Goal: Task Accomplishment & Management: Complete application form

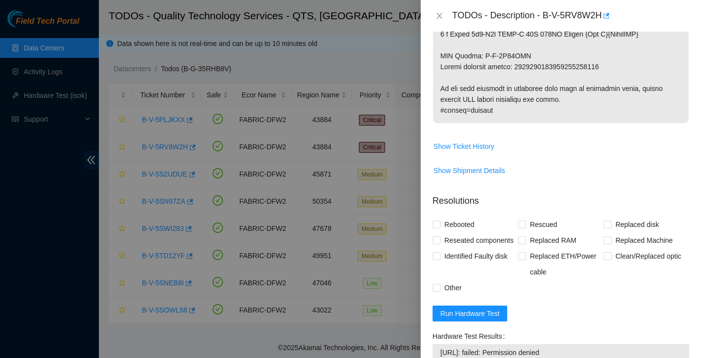
scroll to position [849, 0]
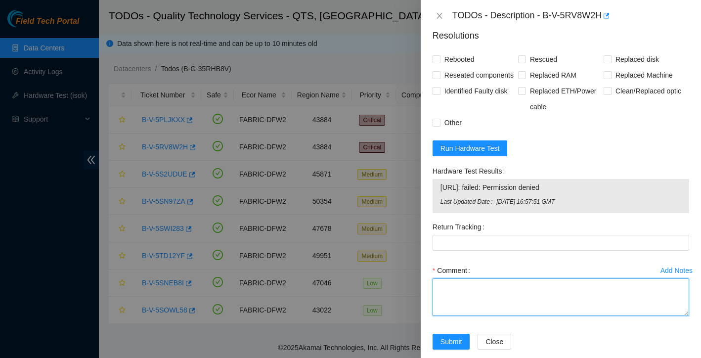
click at [446, 295] on textarea "Comment" at bounding box center [561, 298] width 257 height 38
paste textarea "Ticket: New SN: Bad SN:"
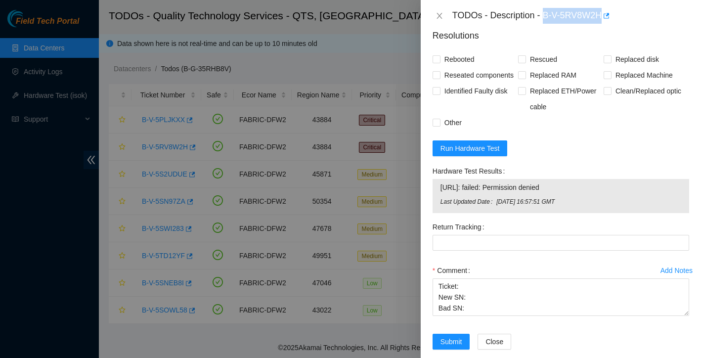
drag, startPoint x: 547, startPoint y: 15, endPoint x: 606, endPoint y: 16, distance: 58.9
click at [606, 16] on div "TODOs - Description - B-V-5RV8W2H" at bounding box center [571, 16] width 237 height 16
copy div "B-V-5RV8W2H"
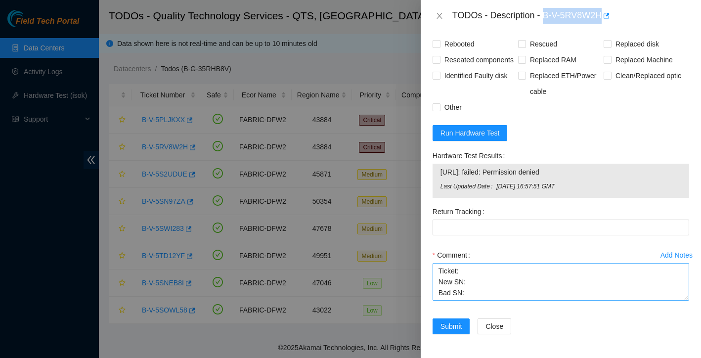
scroll to position [880, 0]
click at [466, 276] on textarea "Ticket: New SN: Bad SN:" at bounding box center [561, 282] width 257 height 38
click at [478, 271] on textarea "Ticket: New SN: Bad SN:" at bounding box center [561, 282] width 257 height 38
paste textarea "B-V-5RV8W2H"
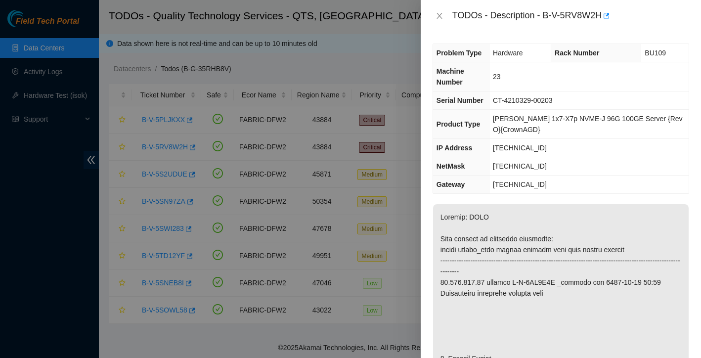
scroll to position [0, 0]
drag, startPoint x: 497, startPoint y: 101, endPoint x: 568, endPoint y: 100, distance: 71.2
click at [568, 100] on td "CT-4210329-00203" at bounding box center [589, 101] width 200 height 18
copy span "CT-4210329-00203"
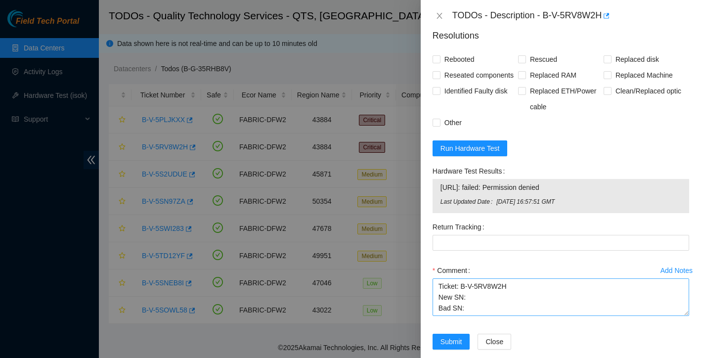
scroll to position [849, 0]
click at [473, 316] on textarea "Ticket: B-V-5RV8W2H New SN: Bad SN:" at bounding box center [561, 297] width 257 height 38
paste textarea "CT-4210329-00203"
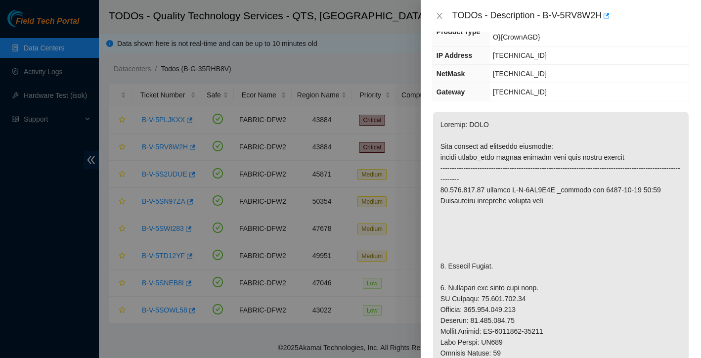
scroll to position [128, 0]
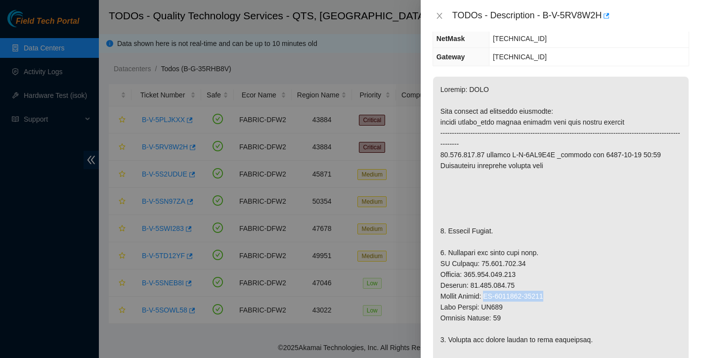
drag, startPoint x: 490, startPoint y: 296, endPoint x: 566, endPoint y: 295, distance: 76.2
copy p "CT-4201015-00136"
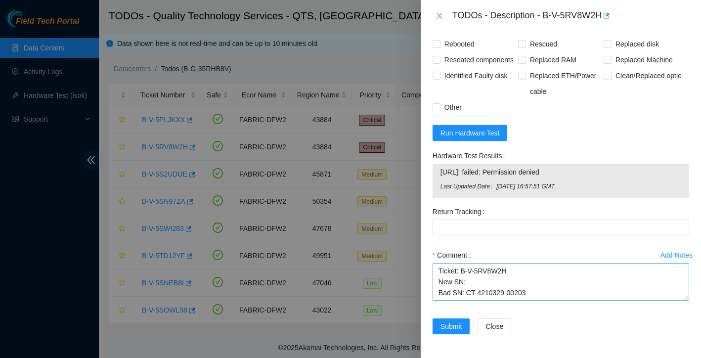
scroll to position [880, 0]
click at [485, 281] on textarea "Ticket: B-V-5RV8W2H New SN: Bad SN: CT-4210329-00203" at bounding box center [561, 282] width 257 height 38
paste textarea "CT-4201015-00136"
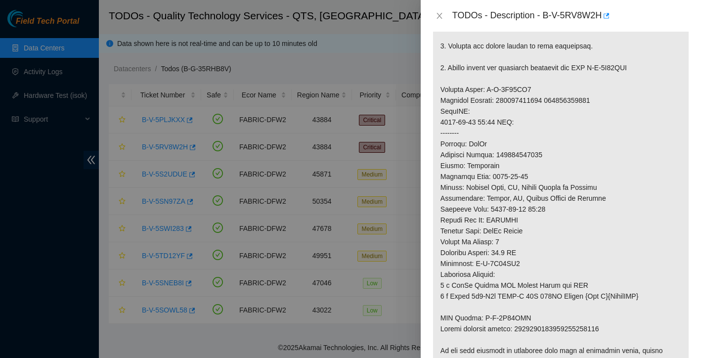
scroll to position [300, 0]
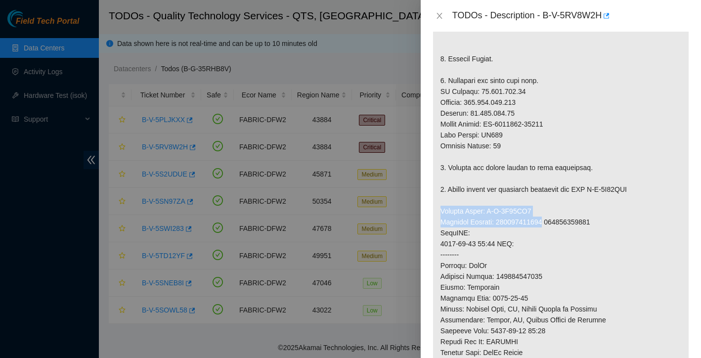
drag, startPoint x: 441, startPoint y: 211, endPoint x: 554, endPoint y: 224, distance: 113.0
click at [554, 224] on p at bounding box center [561, 206] width 256 height 603
copy p "Service Order: B-V-5S14QM2 Tracking Numbers: 739263645950"
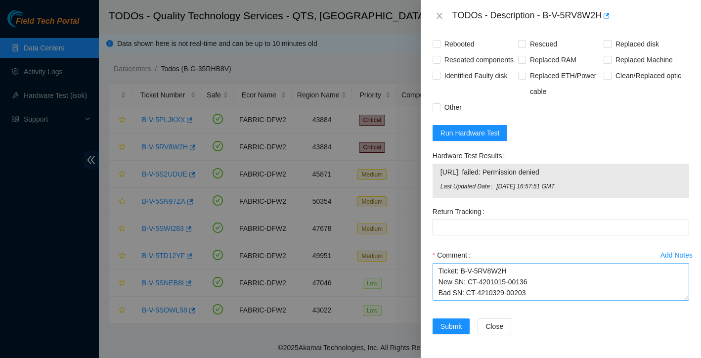
scroll to position [880, 0]
click at [541, 295] on textarea "Ticket: B-V-5RV8W2H New SN: CT-4201015-00136 Bad SN: CT-4210329-00203" at bounding box center [561, 282] width 257 height 38
paste textarea "Service Order: B-V-5S14QM2 Tracking Numbers: 739263645950"
click at [442, 294] on textarea "Ticket: B-V-5RV8W2H New SN: CT-4201015-00136 Bad SN: CT-4210329-00203 Service O…" at bounding box center [561, 282] width 257 height 38
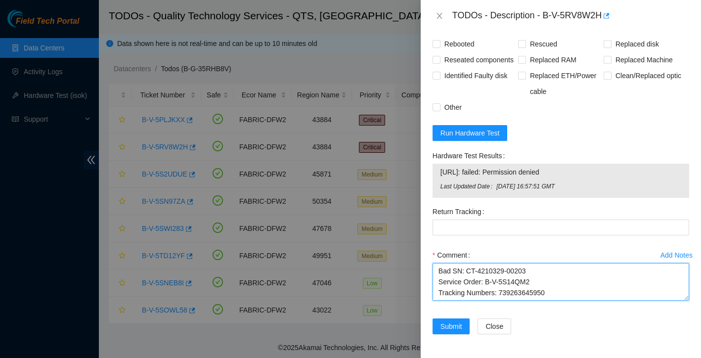
click at [563, 294] on textarea "Ticket: B-V-5RV8W2H New SN: CT-4201015-00136 Bad SN: CT-4210329-00203 Service O…" at bounding box center [561, 282] width 257 height 38
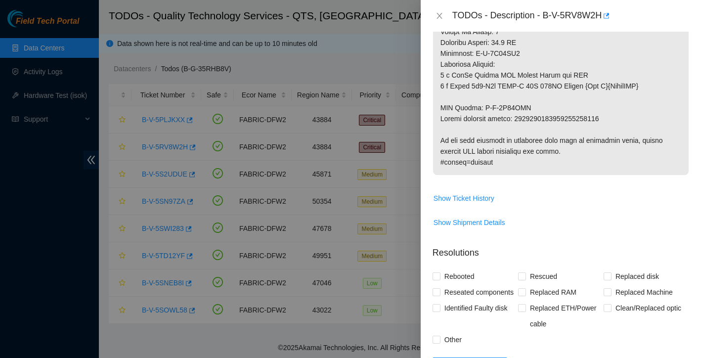
scroll to position [571, 0]
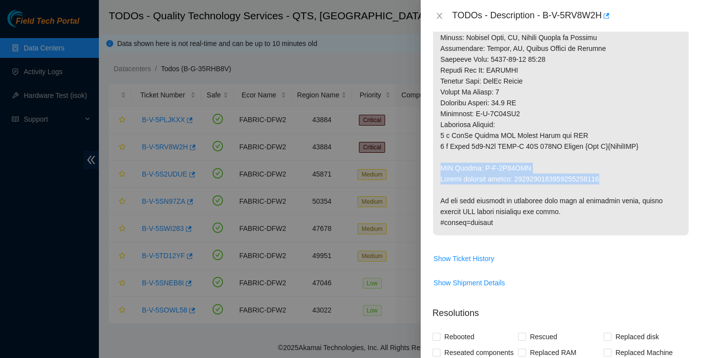
drag, startPoint x: 442, startPoint y: 168, endPoint x: 618, endPoint y: 177, distance: 176.4
copy p "RMA Return: B-V-5S14QMC Return tracking number: 9612018969028700237254"
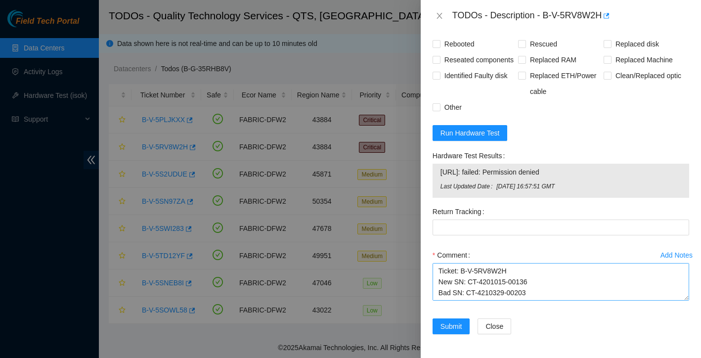
scroll to position [880, 0]
click at [538, 297] on textarea "Ticket: B-V-5RV8W2H New SN: CT-4201015-00136 Bad SN: CT-4210329-00203 Service O…" at bounding box center [561, 282] width 257 height 38
click at [564, 278] on textarea "Ticket: B-V-5RV8W2H New SN: CT-4201015-00136 Bad SN: CT-4210329-00203 Service O…" at bounding box center [561, 282] width 257 height 38
paste textarea "RMA Return: B-V-5S14QMC Return tracking number: 9612018969028700237254"
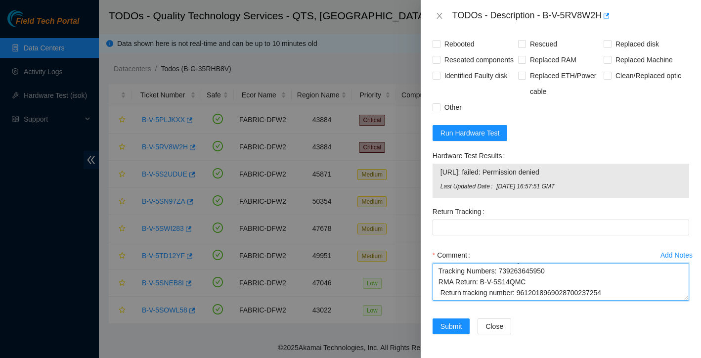
scroll to position [53, 0]
click at [441, 284] on textarea "Ticket: B-V-5RV8W2H New SN: CT-4201015-00136 Bad SN: CT-4210329-00203 Service O…" at bounding box center [561, 282] width 257 height 38
drag, startPoint x: 518, startPoint y: 285, endPoint x: 629, endPoint y: 281, distance: 110.4
click at [629, 281] on textarea "Ticket: B-V-5RV8W2H New SN: CT-4201015-00136 Bad SN: CT-4210329-00203 Service O…" at bounding box center [561, 282] width 257 height 38
type textarea "Ticket: B-V-5RV8W2H New SN: CT-4201015-00136 Bad SN: CT-4210329-00203 Service O…"
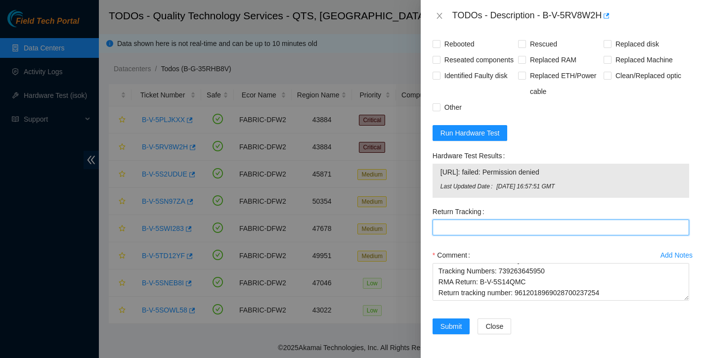
click at [555, 230] on Tracking "Return Tracking" at bounding box center [561, 228] width 257 height 16
paste Tracking "9612018969028700237254"
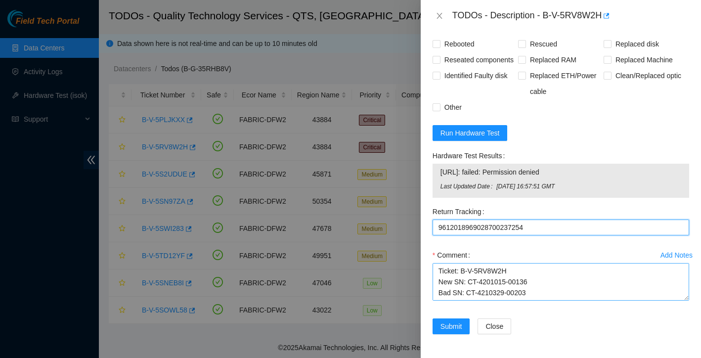
scroll to position [0, 0]
type Tracking "9612018969028700237254"
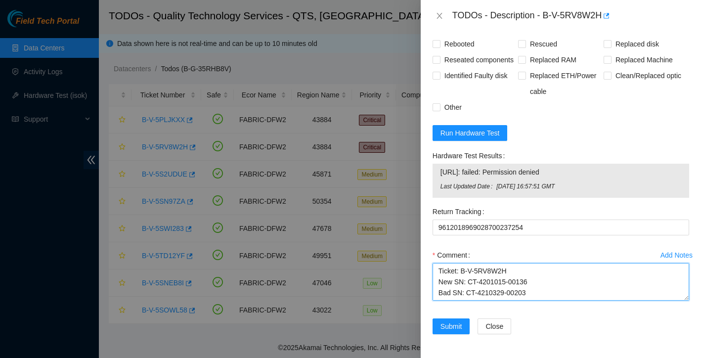
scroll to position [65, 0]
drag, startPoint x: 437, startPoint y: 269, endPoint x: 572, endPoint y: 311, distance: 141.4
click at [572, 311] on div "Add Notes Comment Ticket: B-V-5RV8W2H New SN: CT-4201015-00136 Bad SN: CT-42103…" at bounding box center [561, 282] width 265 height 71
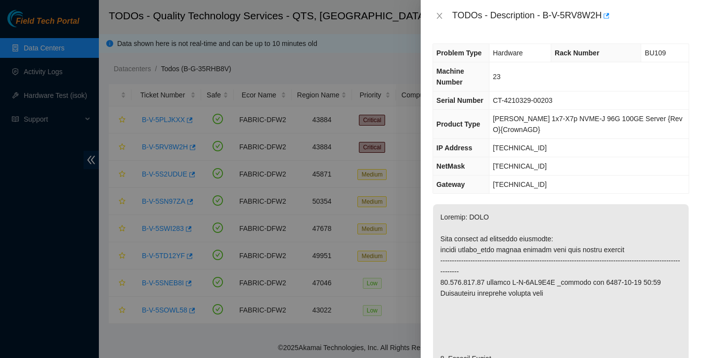
scroll to position [0, 0]
click at [611, 189] on td "[TECHNICAL_ID]" at bounding box center [589, 185] width 200 height 18
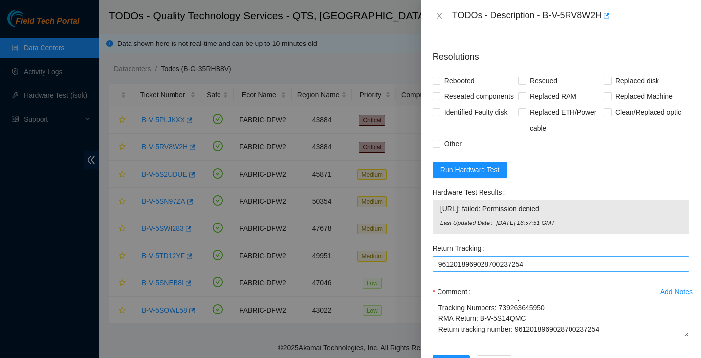
scroll to position [801, 0]
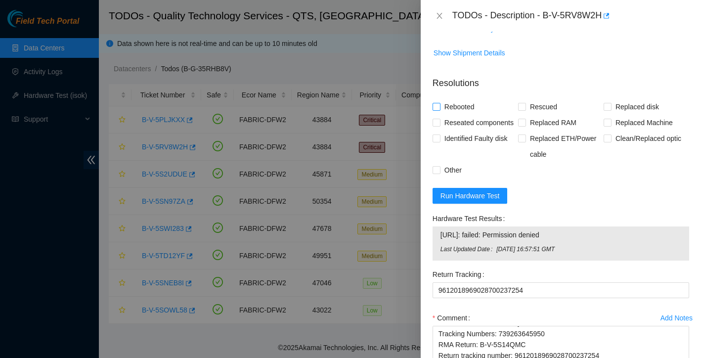
click at [435, 106] on input "Rebooted" at bounding box center [436, 106] width 7 height 7
checkbox input "true"
click at [527, 106] on span "Rescued" at bounding box center [543, 107] width 35 height 16
click at [525, 106] on input "Rescued" at bounding box center [521, 106] width 7 height 7
checkbox input "true"
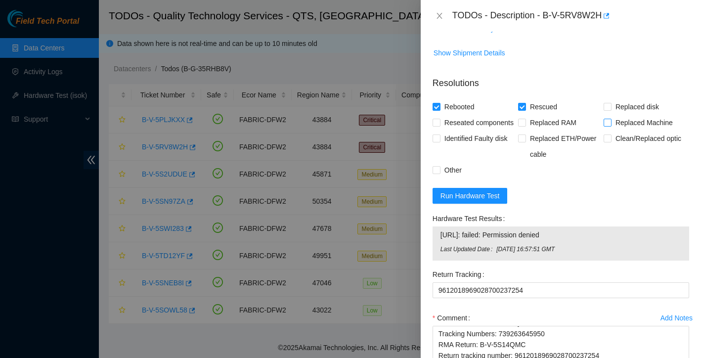
click at [606, 119] on input "Replaced Machine" at bounding box center [607, 122] width 7 height 7
checkbox input "true"
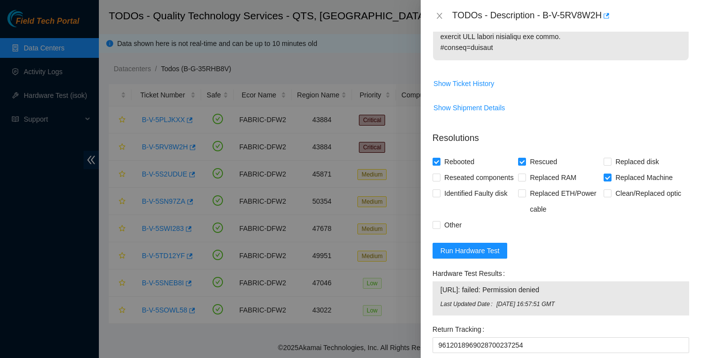
scroll to position [868, 0]
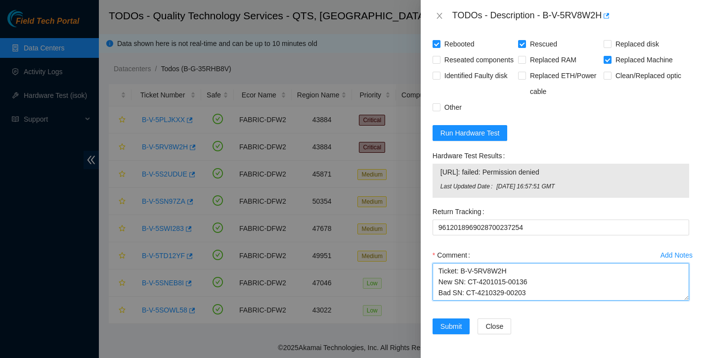
click at [439, 286] on textarea "Ticket: B-V-5RV8W2H New SN: CT-4201015-00136 Bad SN: CT-4210329-00203 Service O…" at bounding box center [561, 282] width 257 height 38
click at [445, 281] on textarea "Ticket: B-V-5RV8W2H New SN: CT-4201015-00136 Bad SN: CT-4210329-00203 Service O…" at bounding box center [561, 282] width 257 height 38
paste textarea "I requested and obtained ESSL rack access, which was approved by NIE before wor…"
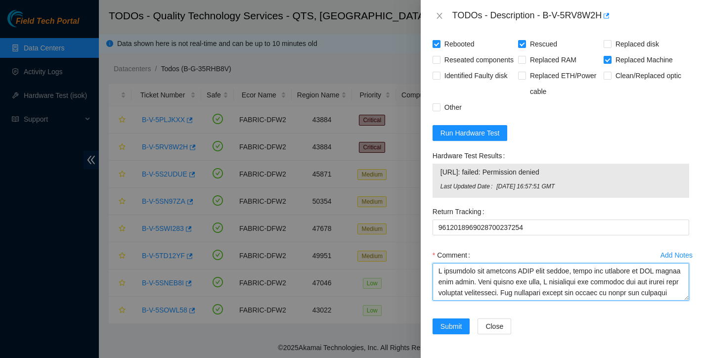
scroll to position [0, 0]
type textarea "I requested and obtained ESSL rack access, which was approved by NIE before wor…"
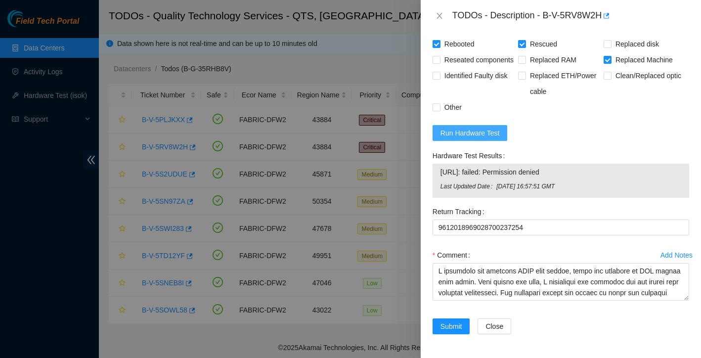
click at [489, 139] on span "Run Hardware Test" at bounding box center [470, 133] width 59 height 11
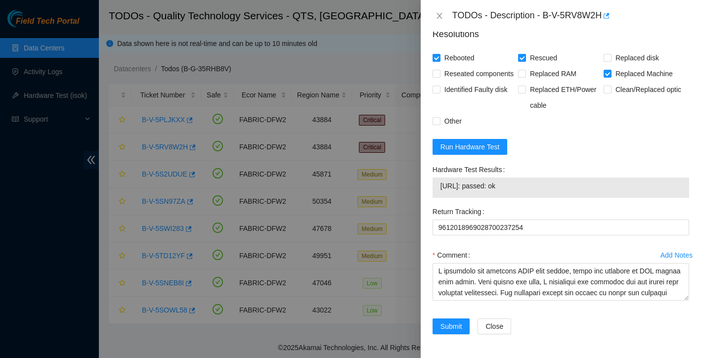
scroll to position [866, 0]
click at [461, 326] on span "Submit" at bounding box center [452, 326] width 22 height 11
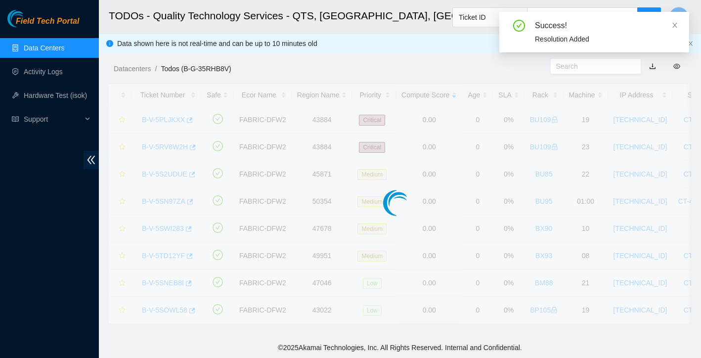
scroll to position [194, 0]
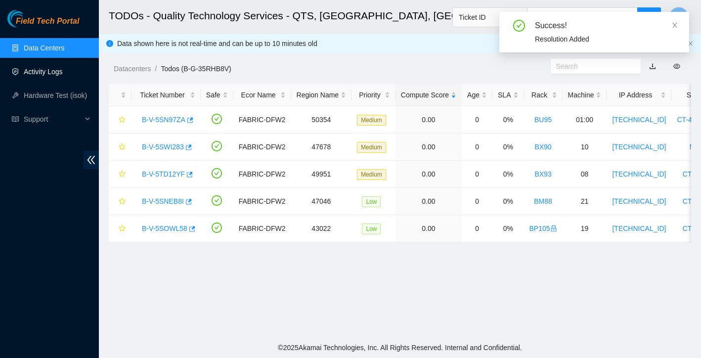
click at [50, 71] on link "Activity Logs" at bounding box center [43, 72] width 39 height 8
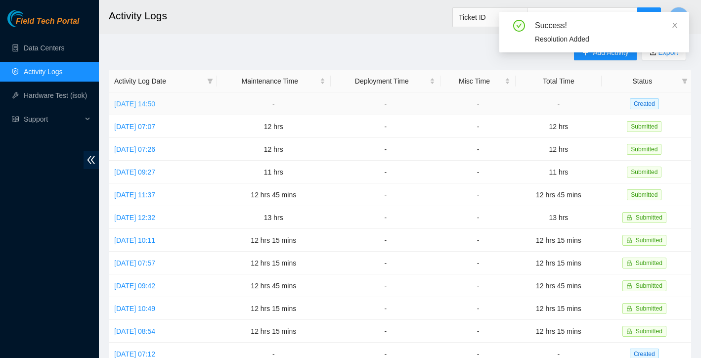
click at [155, 105] on link "[DATE] 14:50" at bounding box center [134, 104] width 41 height 8
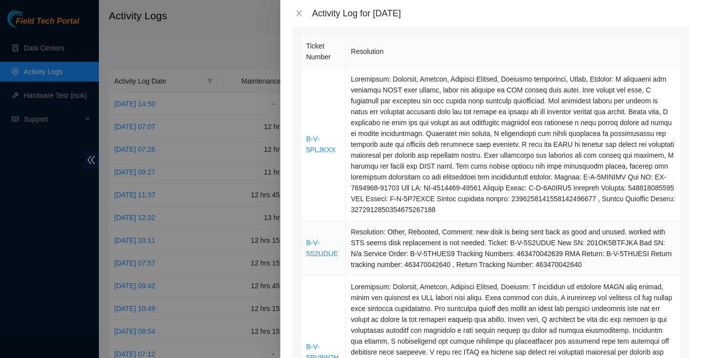
scroll to position [91, 0]
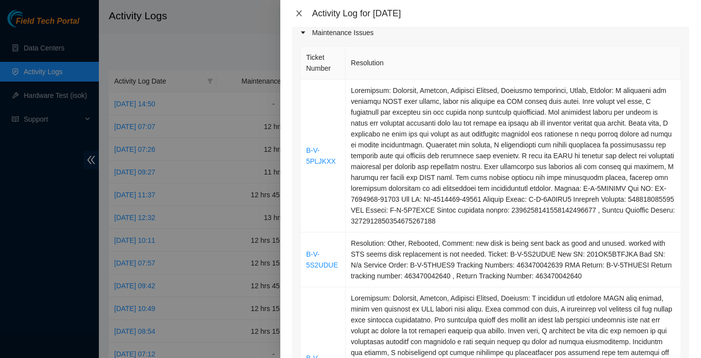
click at [299, 13] on icon "close" at bounding box center [299, 13] width 5 height 6
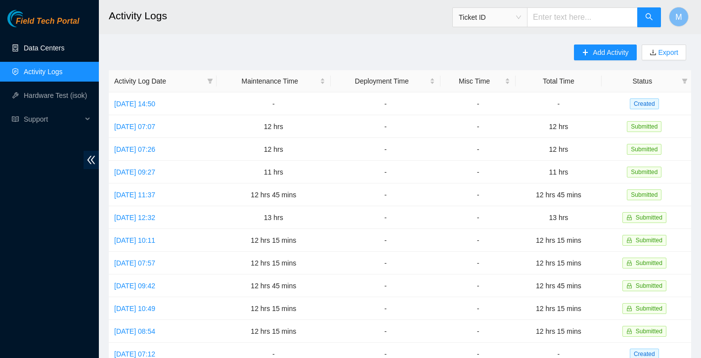
click at [58, 44] on link "Data Centers" at bounding box center [44, 48] width 41 height 8
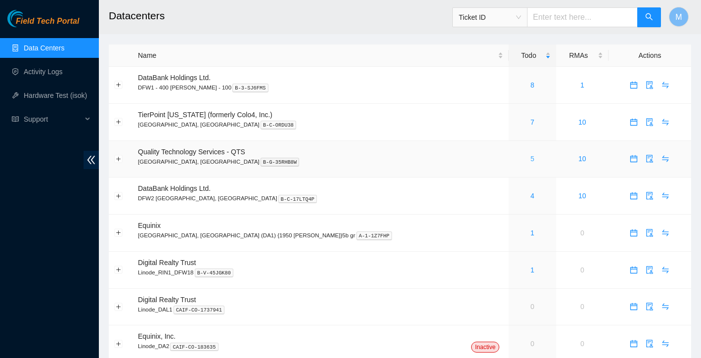
click at [531, 161] on link "5" at bounding box center [533, 159] width 4 height 8
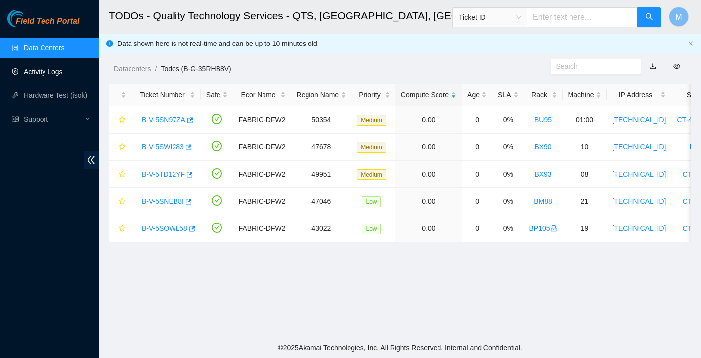
click at [51, 74] on link "Activity Logs" at bounding box center [43, 72] width 39 height 8
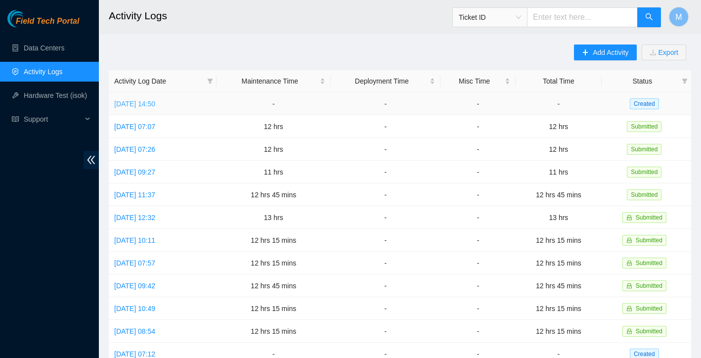
click at [155, 104] on link "[DATE] 14:50" at bounding box center [134, 104] width 41 height 8
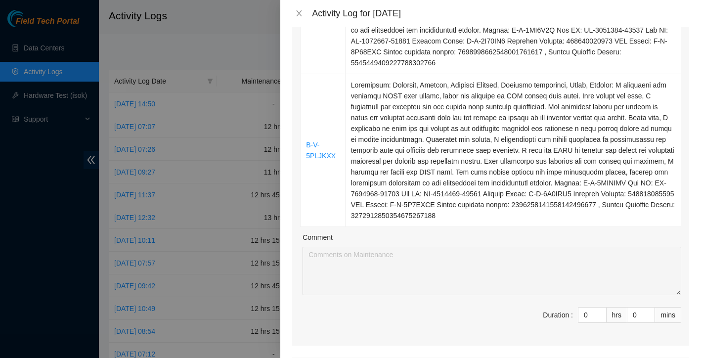
scroll to position [433, 0]
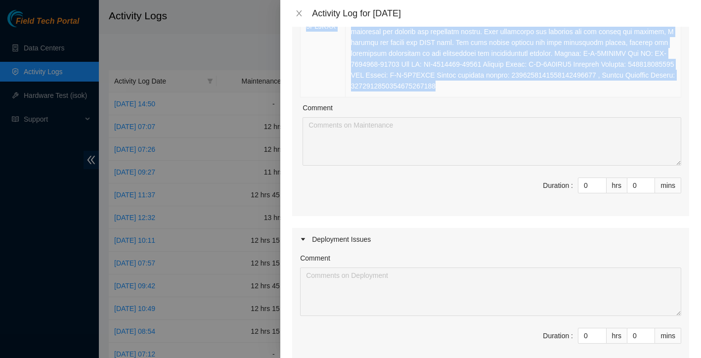
drag, startPoint x: 309, startPoint y: 149, endPoint x: 456, endPoint y: 94, distance: 156.7
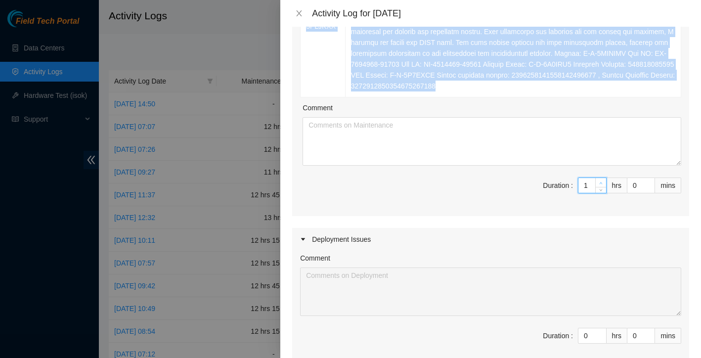
type input "1"
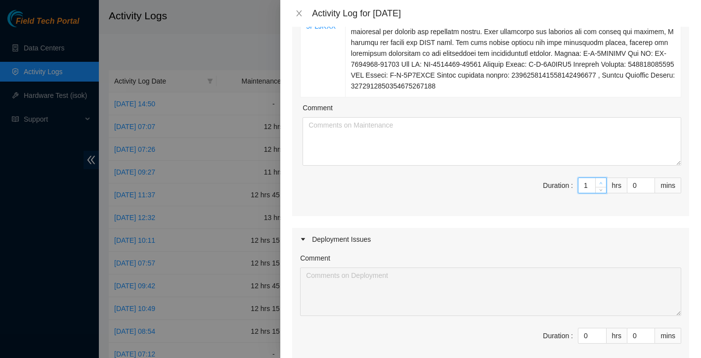
click at [605, 187] on span "Increase Value" at bounding box center [601, 182] width 11 height 9
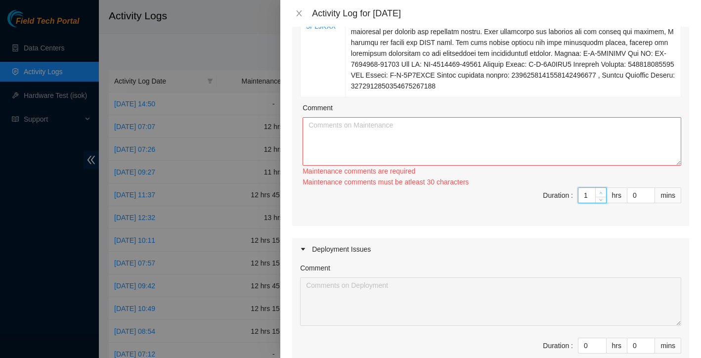
type input "2"
click at [603, 196] on span "up" at bounding box center [602, 193] width 6 height 6
type input "3"
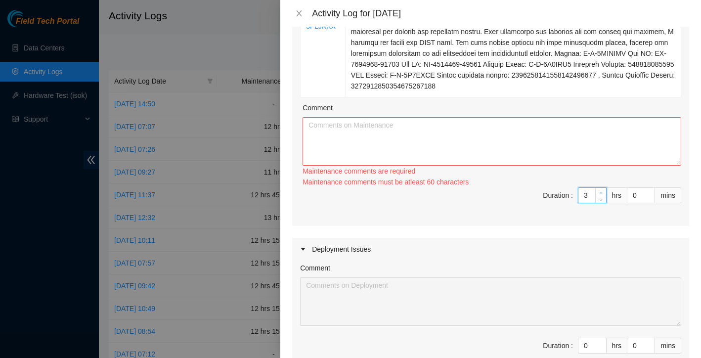
click at [603, 197] on span "Increase Value" at bounding box center [601, 192] width 11 height 9
type input "2"
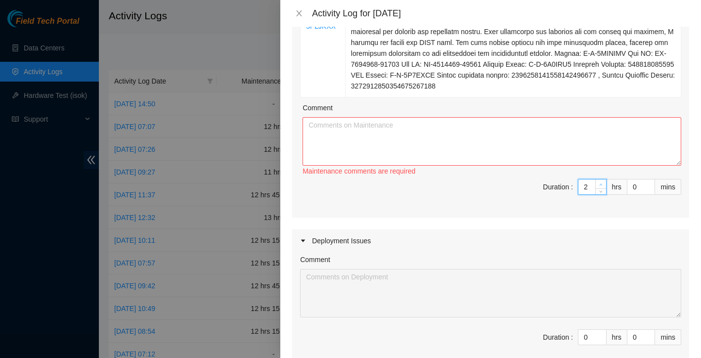
click at [603, 193] on icon "down" at bounding box center [601, 191] width 3 height 3
type input "1"
click at [603, 193] on icon "down" at bounding box center [601, 191] width 3 height 3
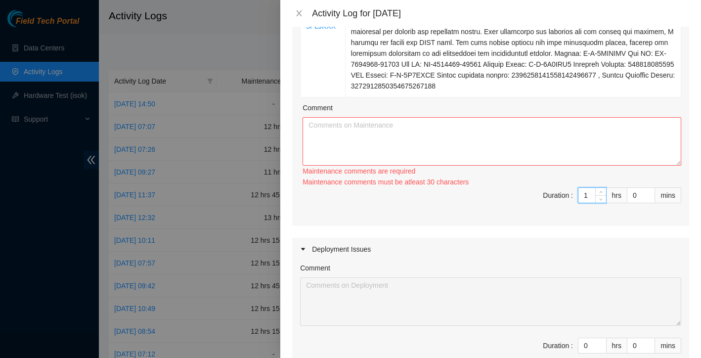
click at [602, 187] on div "Maintenance comments must be atleast 30 characters" at bounding box center [492, 182] width 379 height 11
type input "2"
click at [602, 197] on span "Increase Value" at bounding box center [601, 192] width 11 height 9
type input "3"
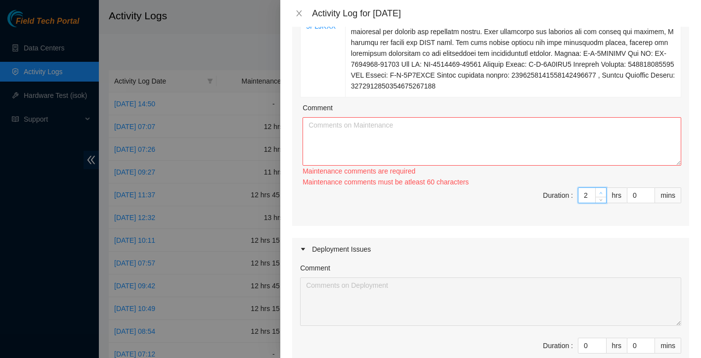
type input "3"
click at [602, 197] on span "Increase Value" at bounding box center [601, 192] width 11 height 9
type input "4"
click at [602, 196] on span "up" at bounding box center [602, 193] width 6 height 6
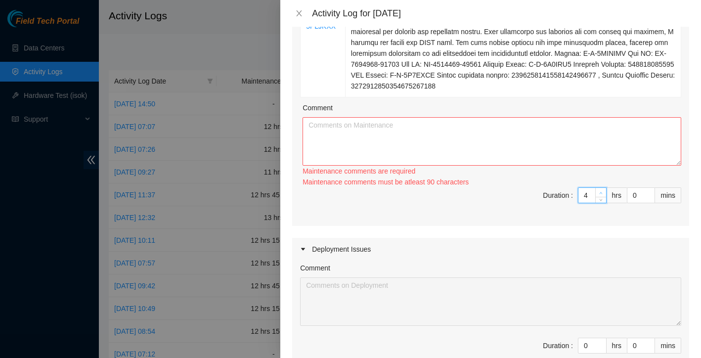
type input "3"
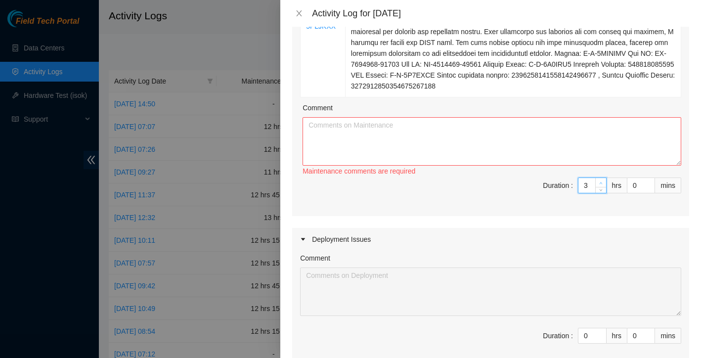
click at [602, 193] on span "Decrease Value" at bounding box center [601, 190] width 11 height 6
type input "2"
click at [602, 193] on span "Decrease Value" at bounding box center [601, 190] width 11 height 6
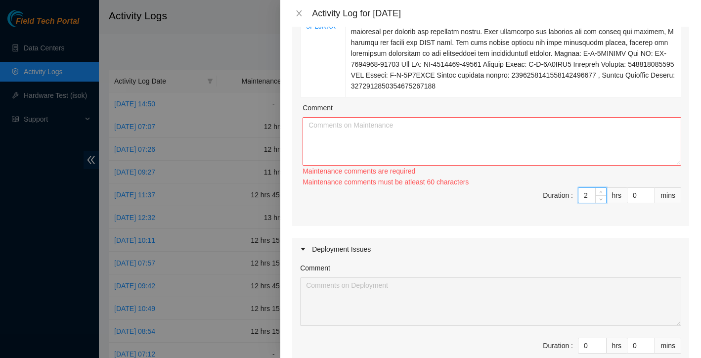
click at [602, 198] on div "2" at bounding box center [592, 195] width 29 height 16
type input "3"
click at [601, 196] on span "up" at bounding box center [602, 193] width 6 height 6
type input "4"
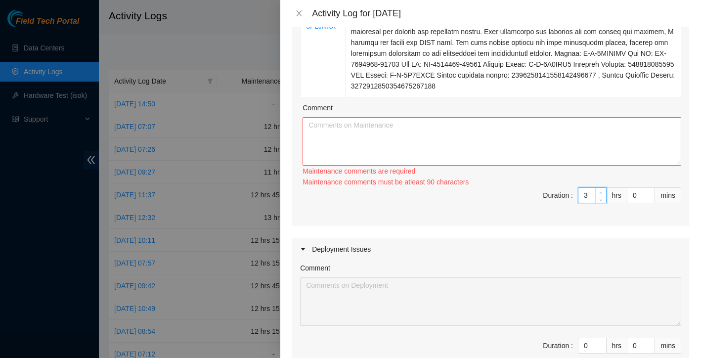
type input "4"
click at [601, 196] on span "up" at bounding box center [602, 193] width 6 height 6
type input "5"
click at [601, 195] on span "up" at bounding box center [602, 192] width 6 height 6
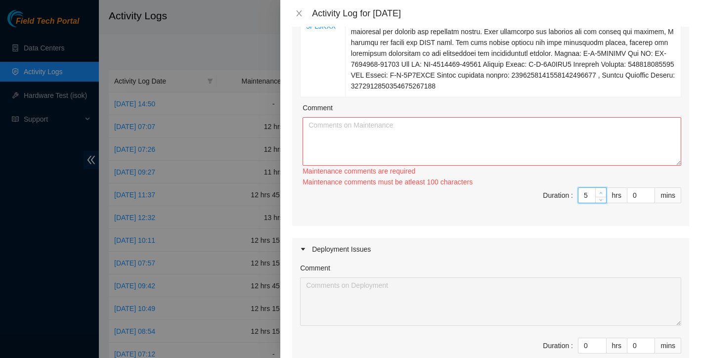
type input "6"
click at [601, 196] on span "up" at bounding box center [602, 193] width 6 height 6
type input "7"
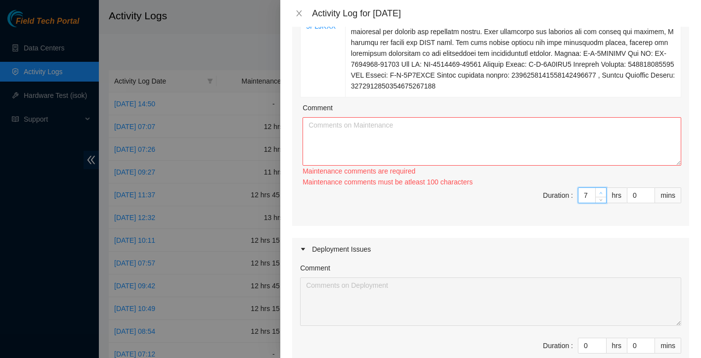
click at [601, 196] on span "up" at bounding box center [602, 193] width 6 height 6
type input "8"
click at [601, 196] on span "up" at bounding box center [602, 193] width 6 height 6
type input "9"
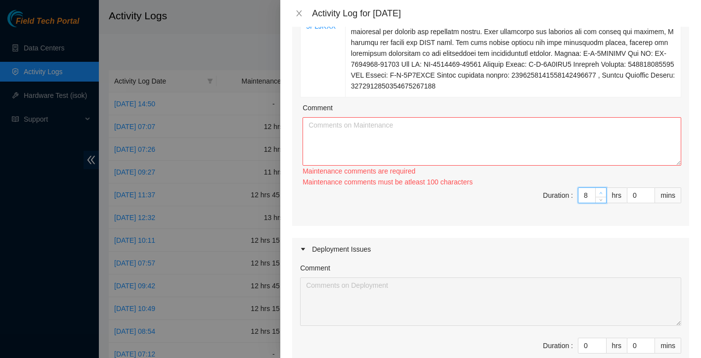
type input "9"
click at [601, 196] on span "up" at bounding box center [602, 193] width 6 height 6
type input "10"
click at [601, 196] on span "up" at bounding box center [602, 193] width 6 height 6
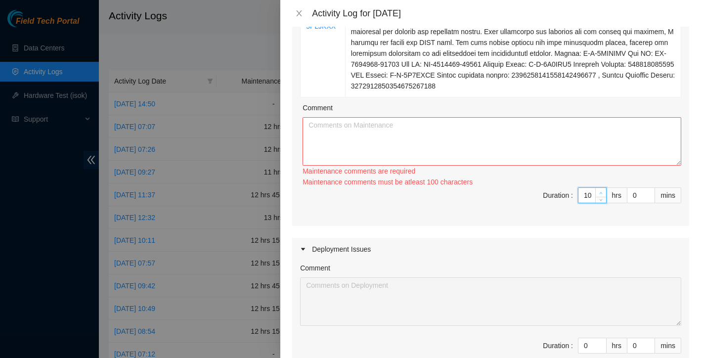
type input "11"
click at [601, 196] on span "up" at bounding box center [602, 193] width 6 height 6
type input "12"
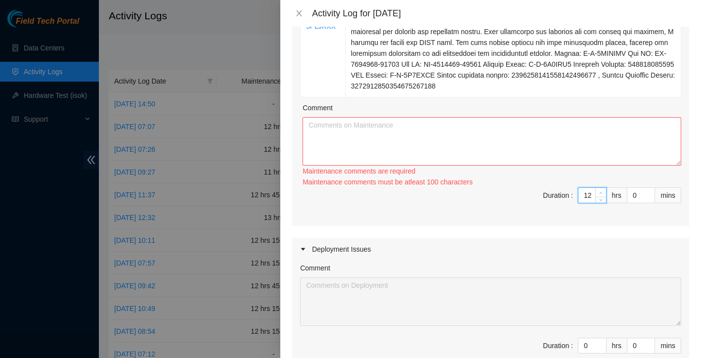
click at [601, 196] on span "up" at bounding box center [602, 193] width 6 height 6
click at [505, 154] on textarea "Comment" at bounding box center [492, 141] width 379 height 48
paste textarea "Worked alongside Yzaak to improve overall organization and cleanliness within t…"
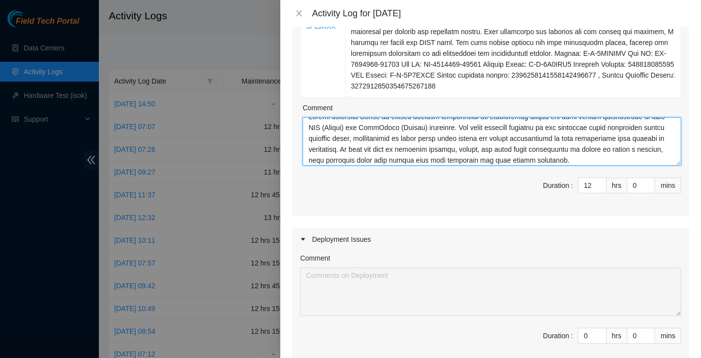
scroll to position [0, 0]
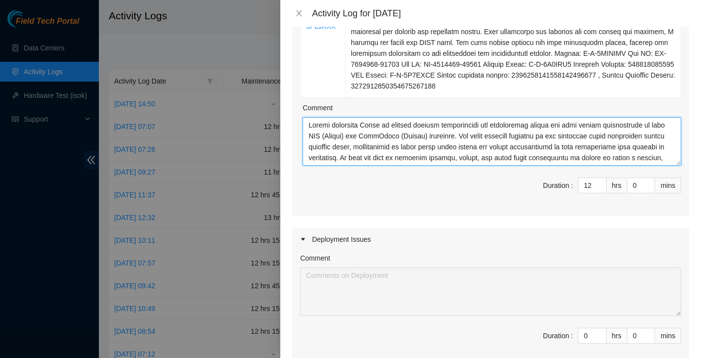
click at [309, 136] on textarea "Comment" at bounding box center [492, 141] width 379 height 48
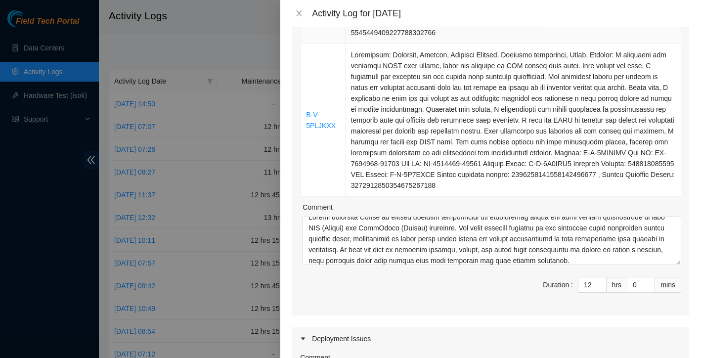
scroll to position [325, 0]
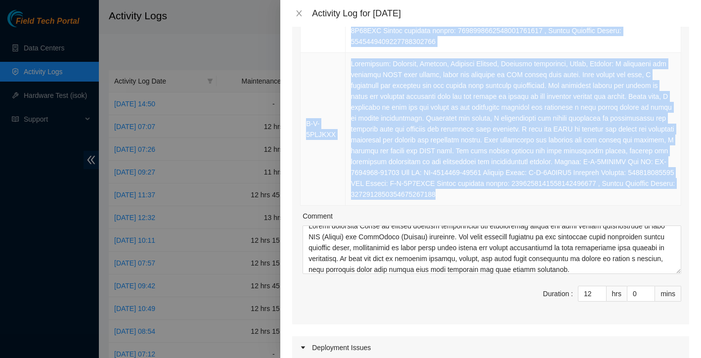
drag, startPoint x: 308, startPoint y: 67, endPoint x: 479, endPoint y: 214, distance: 225.9
click at [479, 206] on tbody "B-V-5S2UDUE Resolution: Other, Rebooted, Comment: new disk is being sent back a…" at bounding box center [491, 25] width 381 height 361
copy tbody "B-V-5S2UDUE Resolution: Other, Rebooted, Comment: new disk is being sent back a…"
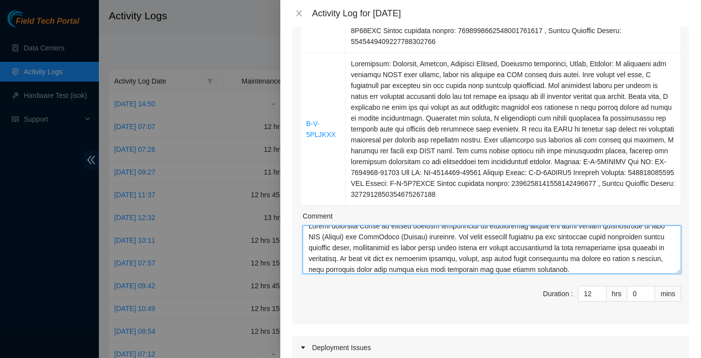
click at [346, 243] on textarea "Comment" at bounding box center [492, 250] width 379 height 48
paste textarea "B-V-5S2UDUE Resolution: Other, Rebooted, Comment: new disk is being sent back a…"
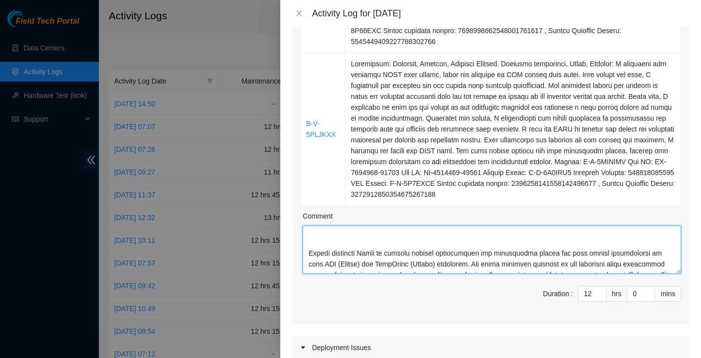
scroll to position [300, 0]
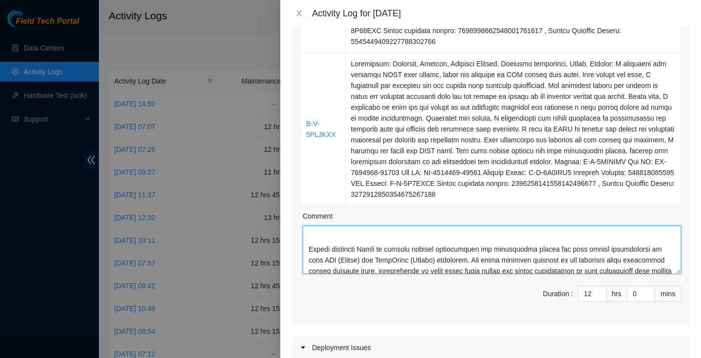
click at [338, 272] on textarea "Comment" at bounding box center [492, 250] width 379 height 48
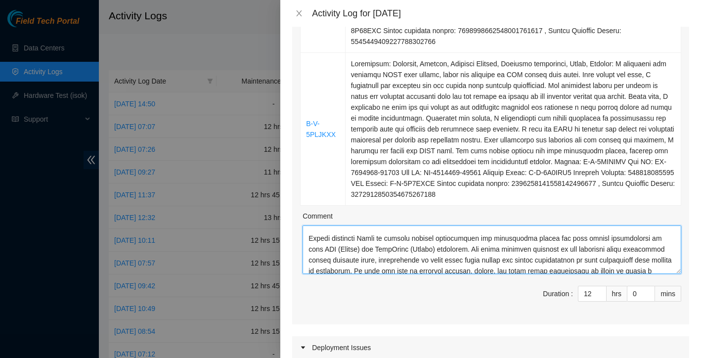
type textarea "B-V-5S2UDUE Resolution: Other, Rebooted, Comment: new disk is being sent back a…"
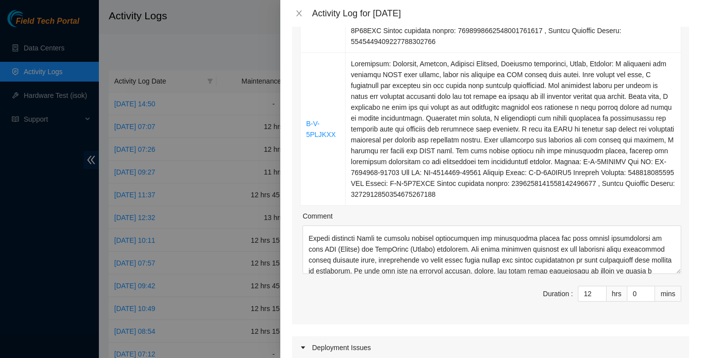
click at [479, 309] on span "Duration : 12 hrs 0 mins" at bounding box center [490, 300] width 381 height 28
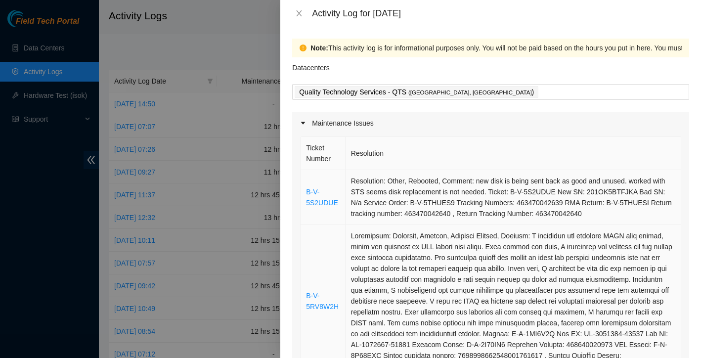
scroll to position [0, 0]
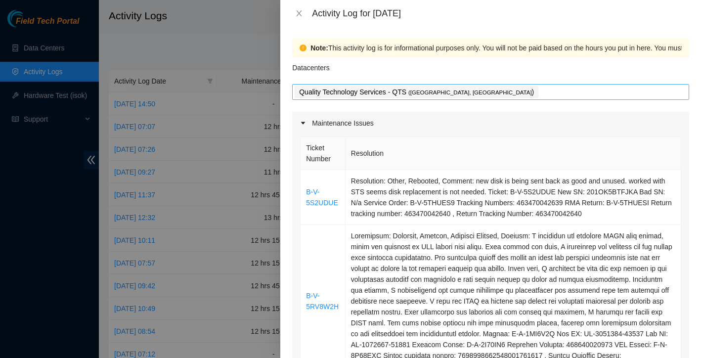
click at [497, 94] on div "Quality Technology Services - QTS ( [GEOGRAPHIC_DATA], [GEOGRAPHIC_DATA] )" at bounding box center [491, 92] width 392 height 14
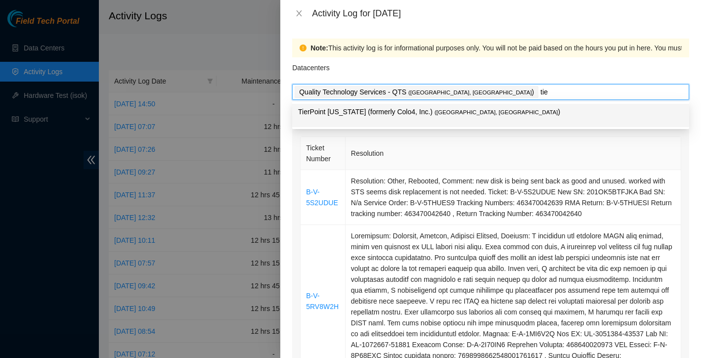
type input "tier"
click at [462, 114] on p "TierPoint [US_STATE] (formerly Colo4, Inc.) ( [GEOGRAPHIC_DATA], [GEOGRAPHIC_DA…" at bounding box center [490, 111] width 385 height 11
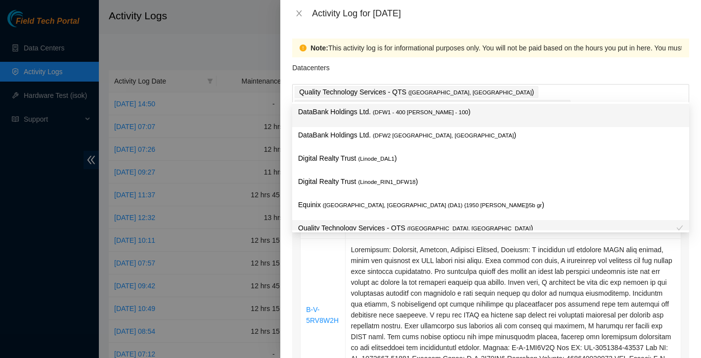
click at [464, 67] on div "Datacenters" at bounding box center [490, 70] width 397 height 27
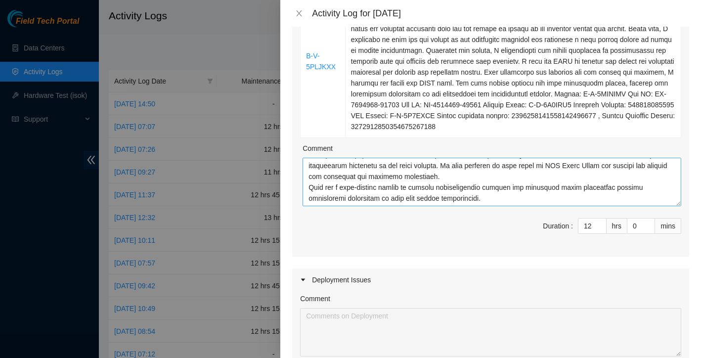
scroll to position [480, 0]
drag, startPoint x: 309, startPoint y: 173, endPoint x: 465, endPoint y: 192, distance: 157.5
click at [465, 192] on textarea "Comment" at bounding box center [492, 182] width 379 height 48
click at [470, 195] on textarea "Comment" at bounding box center [492, 182] width 379 height 48
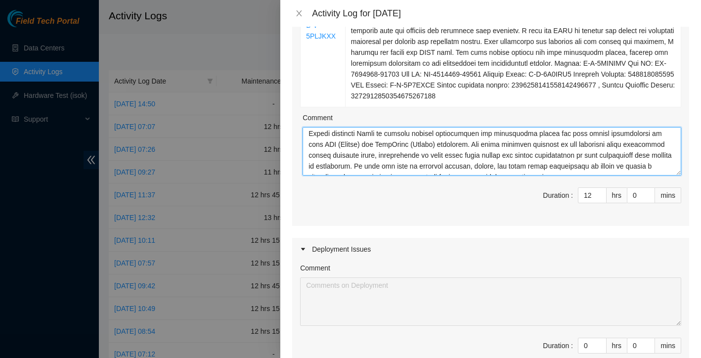
scroll to position [501, 0]
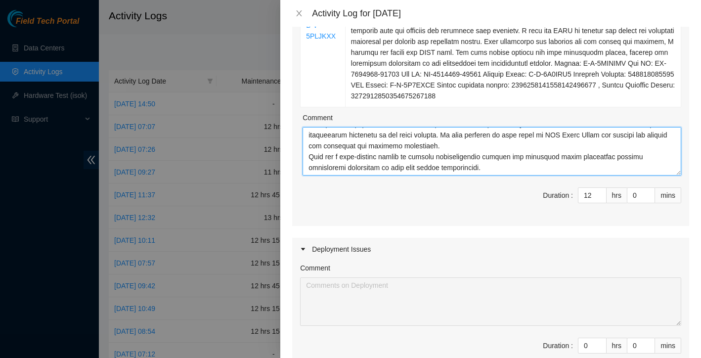
drag, startPoint x: 309, startPoint y: 152, endPoint x: 371, endPoint y: 221, distance: 92.5
click at [501, 156] on textarea "Comment" at bounding box center [492, 151] width 379 height 48
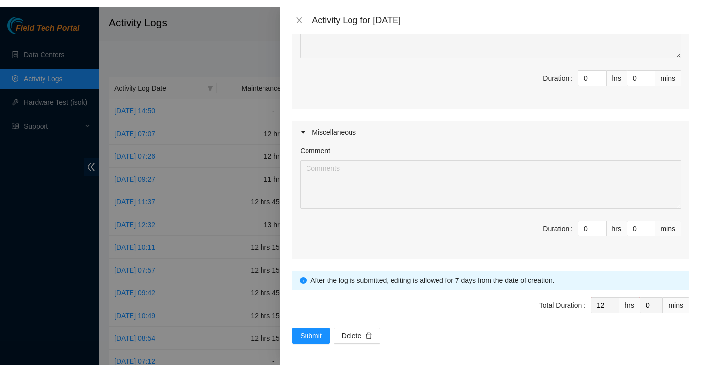
scroll to position [711, 0]
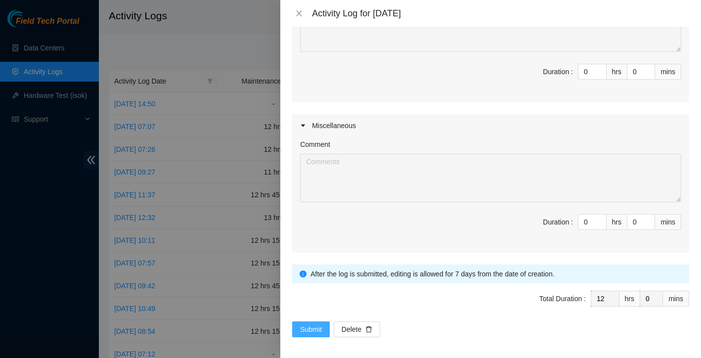
click at [311, 324] on span "Submit" at bounding box center [311, 329] width 22 height 11
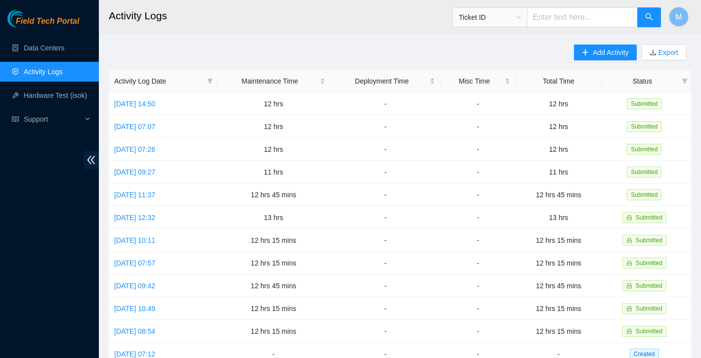
click at [387, 0] on h2 "Activity Logs" at bounding box center [347, 16] width 477 height 32
